Goal: Task Accomplishment & Management: Use online tool/utility

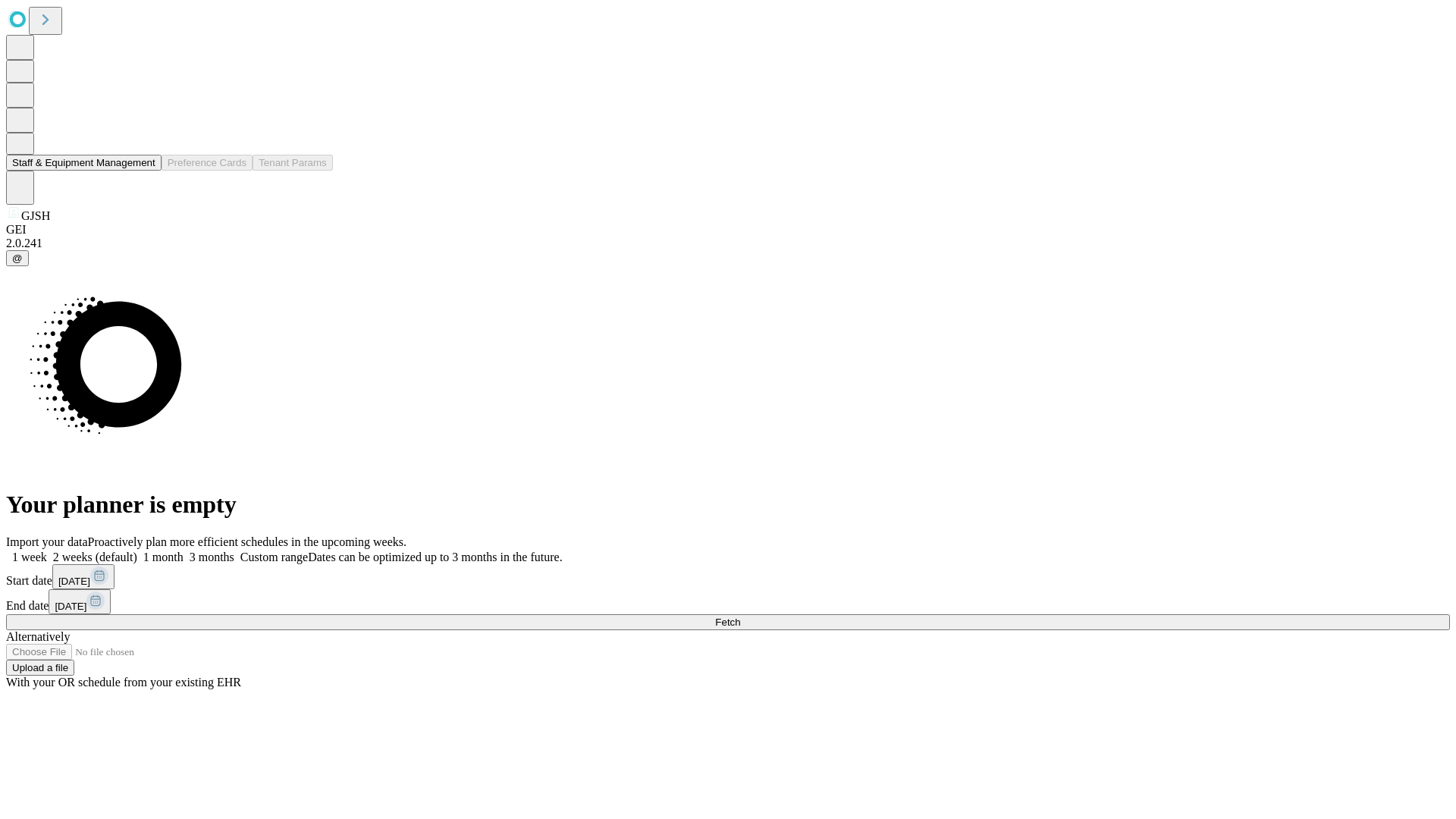
click at [144, 170] on button "Staff & Equipment Management" at bounding box center [84, 162] width 156 height 16
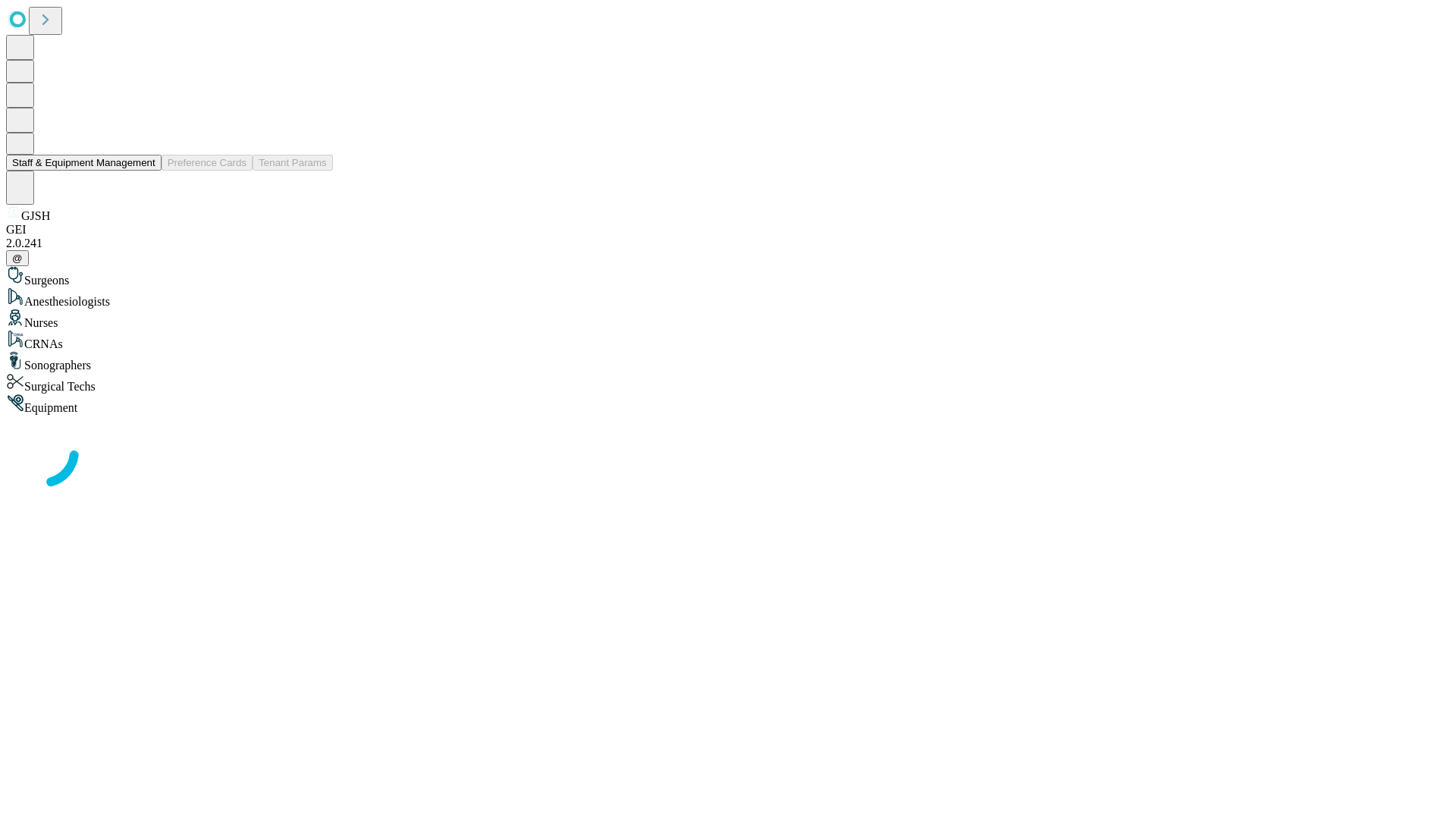
click at [144, 170] on button "Staff & Equipment Management" at bounding box center [84, 162] width 156 height 16
